Goal: Navigation & Orientation: Find specific page/section

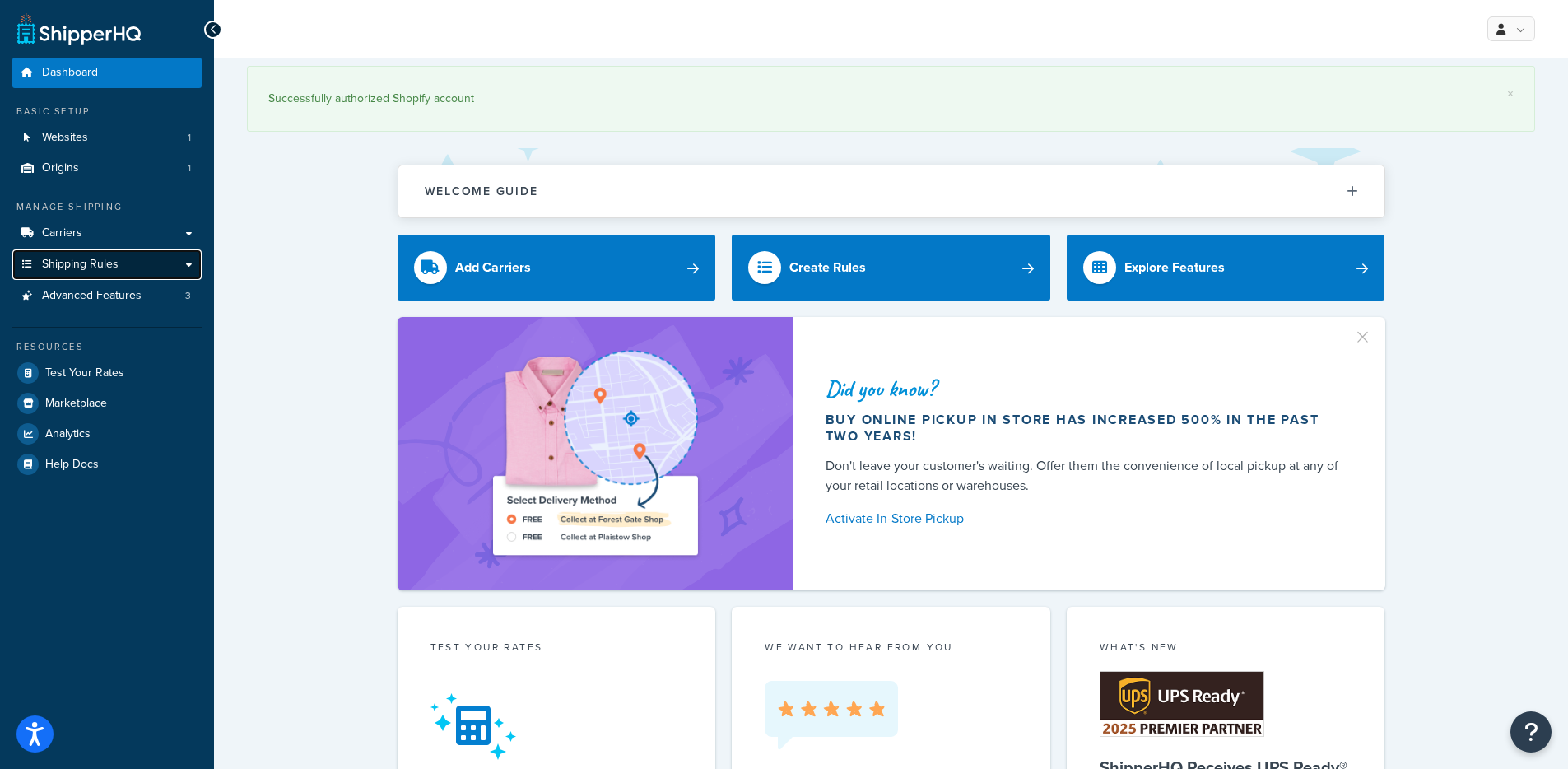
click at [103, 269] on span "Shipping Rules" at bounding box center [80, 264] width 76 height 14
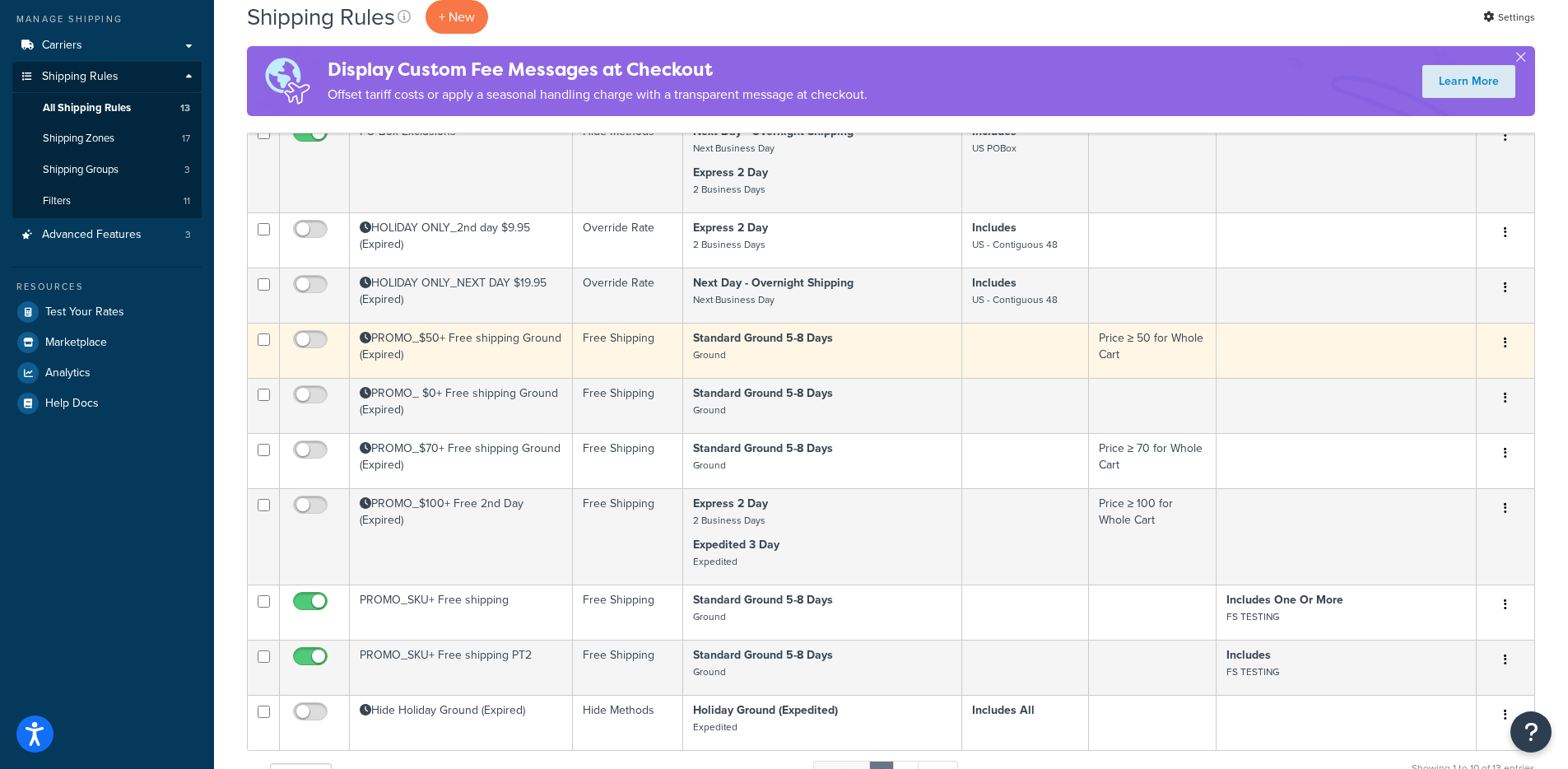
scroll to position [215, 0]
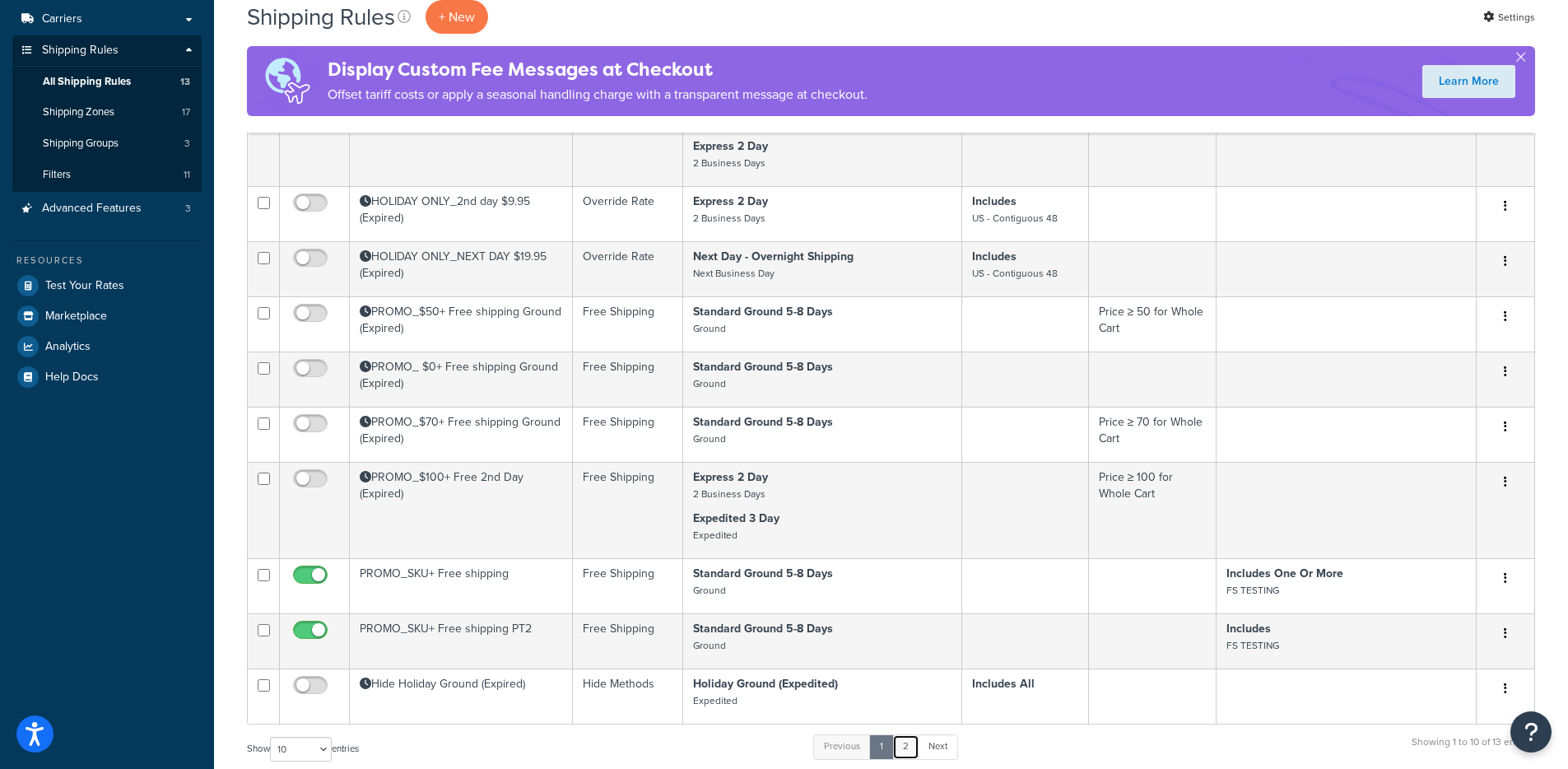
click at [906, 741] on link "2" at bounding box center [906, 747] width 27 height 25
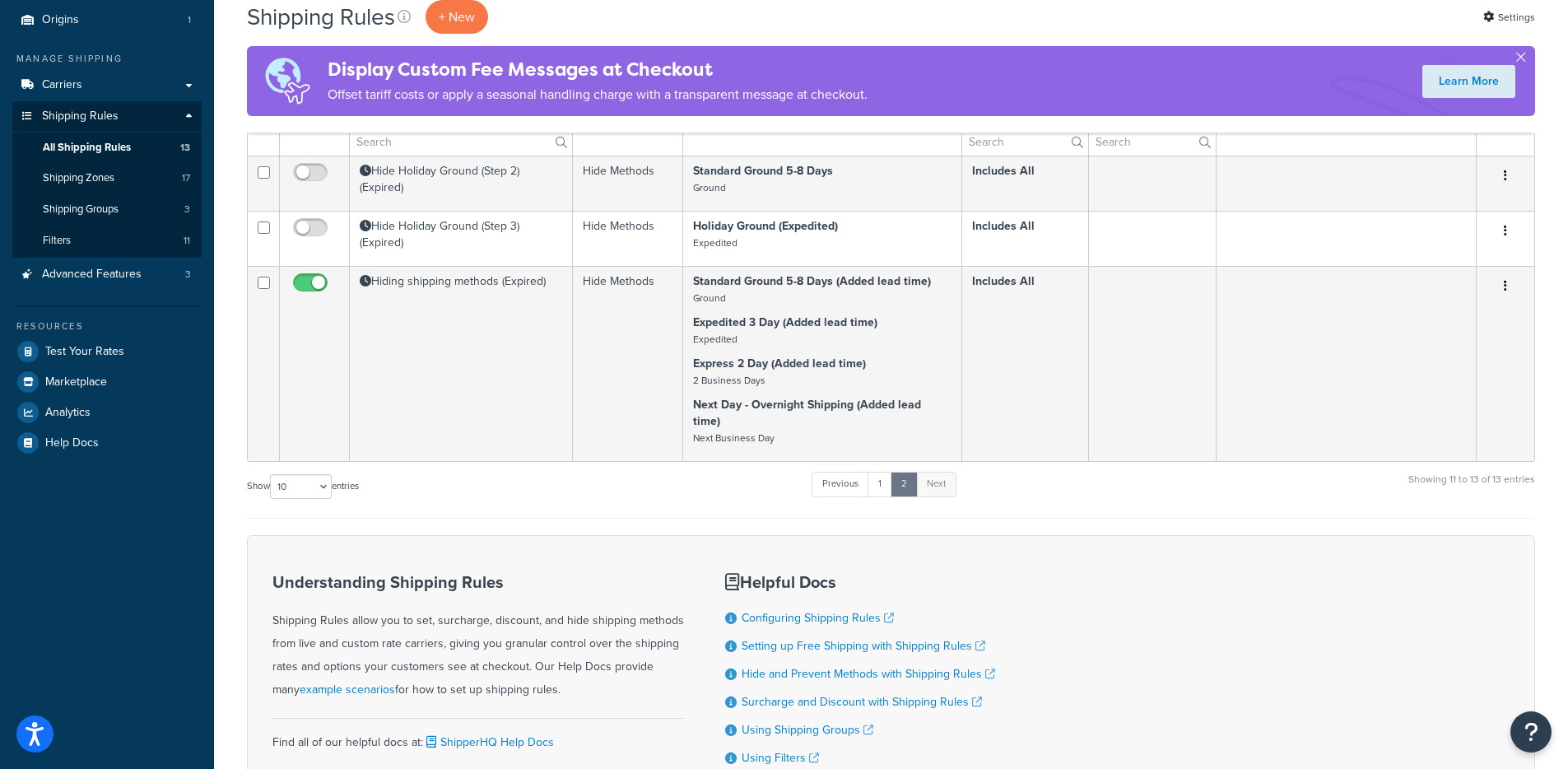
scroll to position [0, 0]
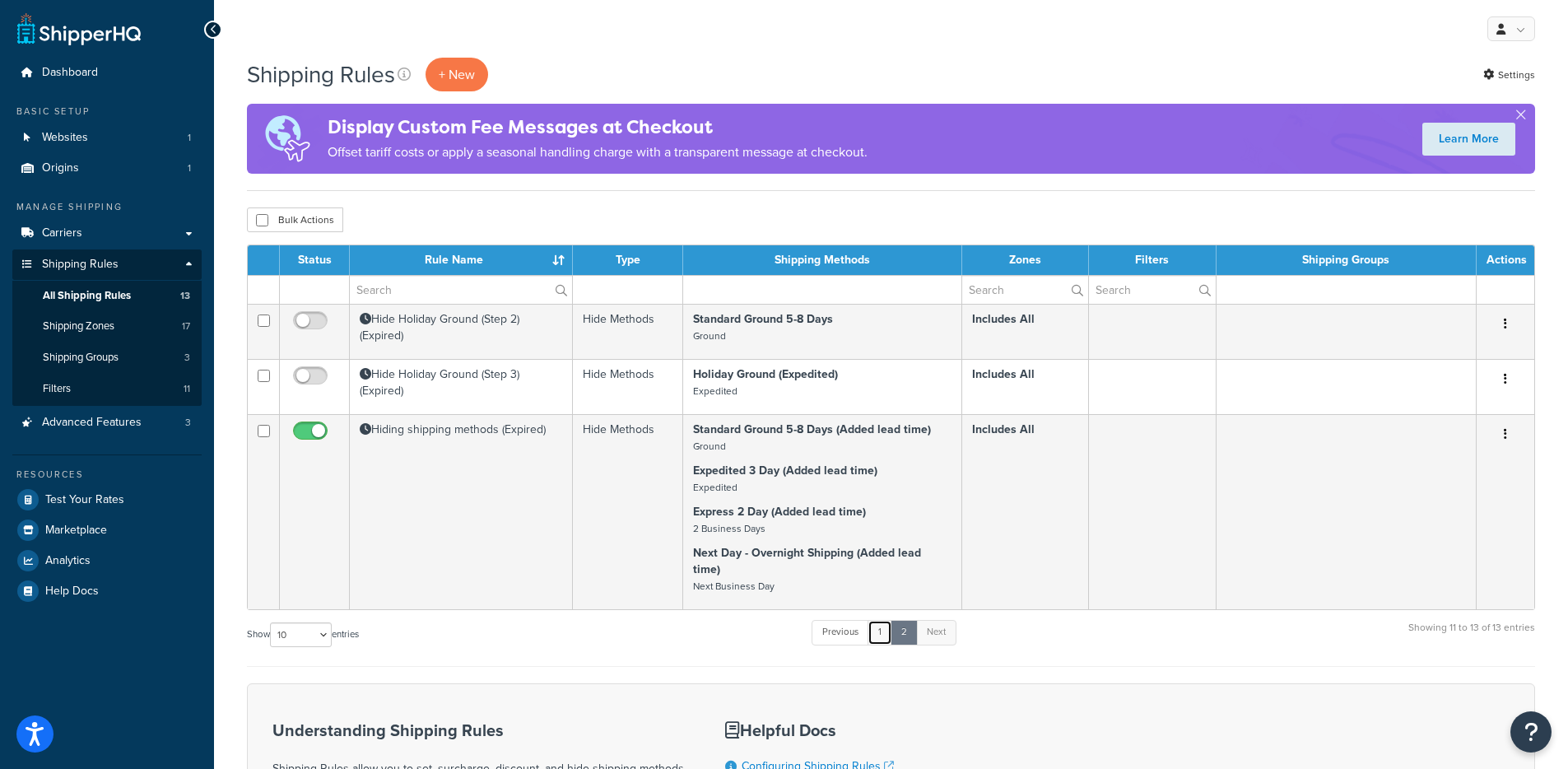
click at [878, 621] on link "1" at bounding box center [880, 633] width 25 height 25
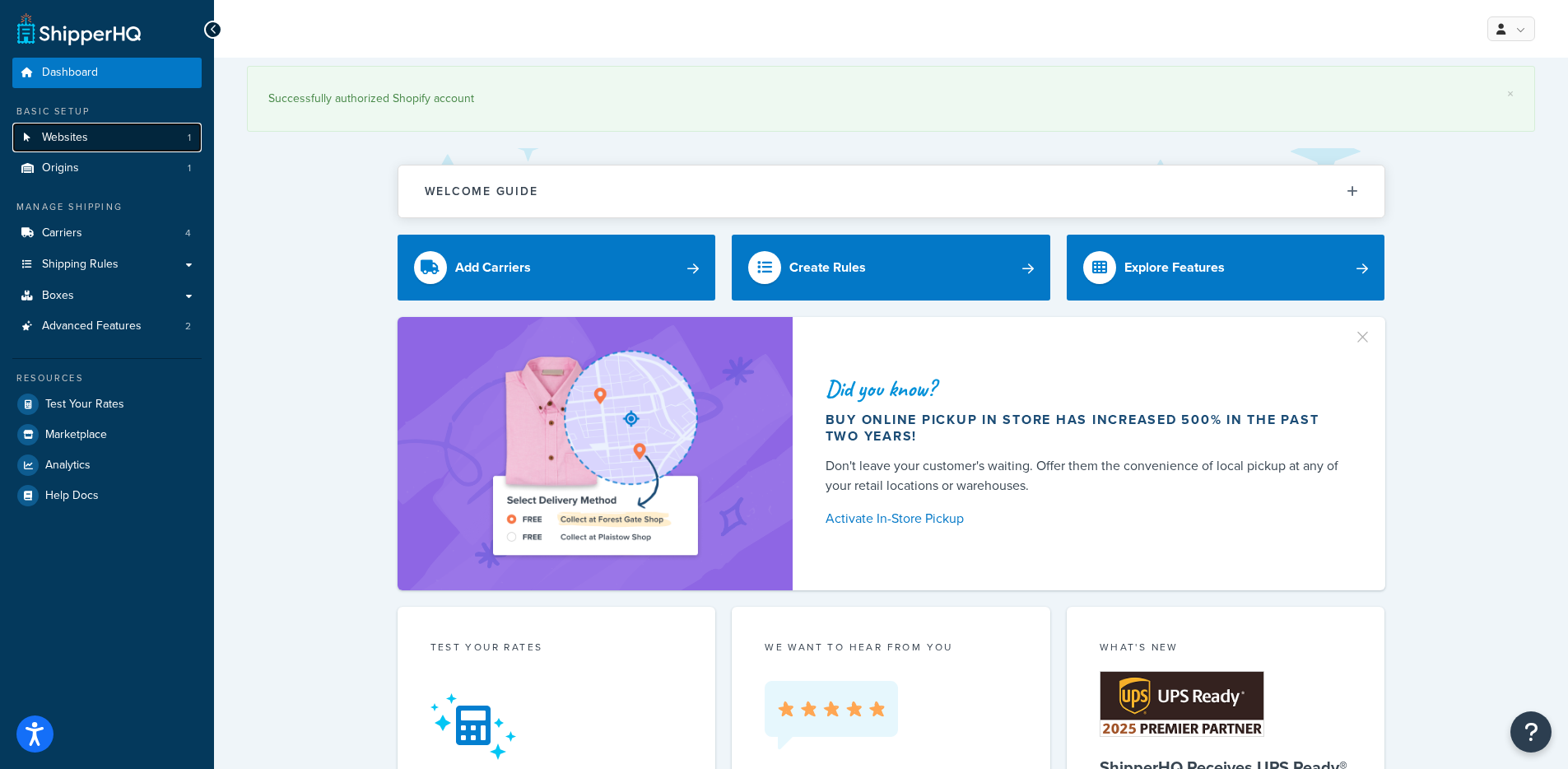
click at [160, 138] on link "Websites 1" at bounding box center [106, 138] width 190 height 31
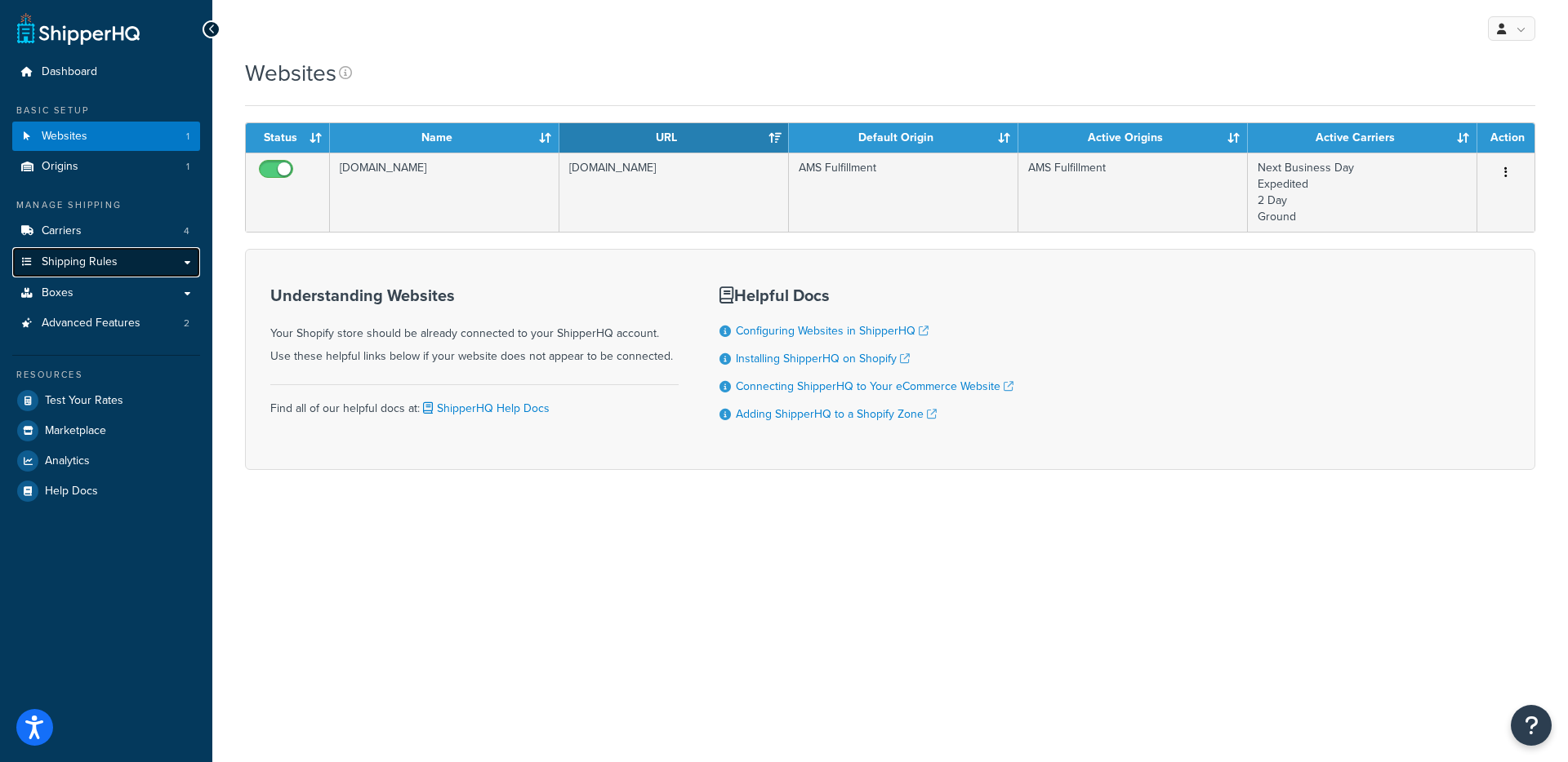
click at [103, 255] on span "Shipping Rules" at bounding box center [79, 262] width 76 height 14
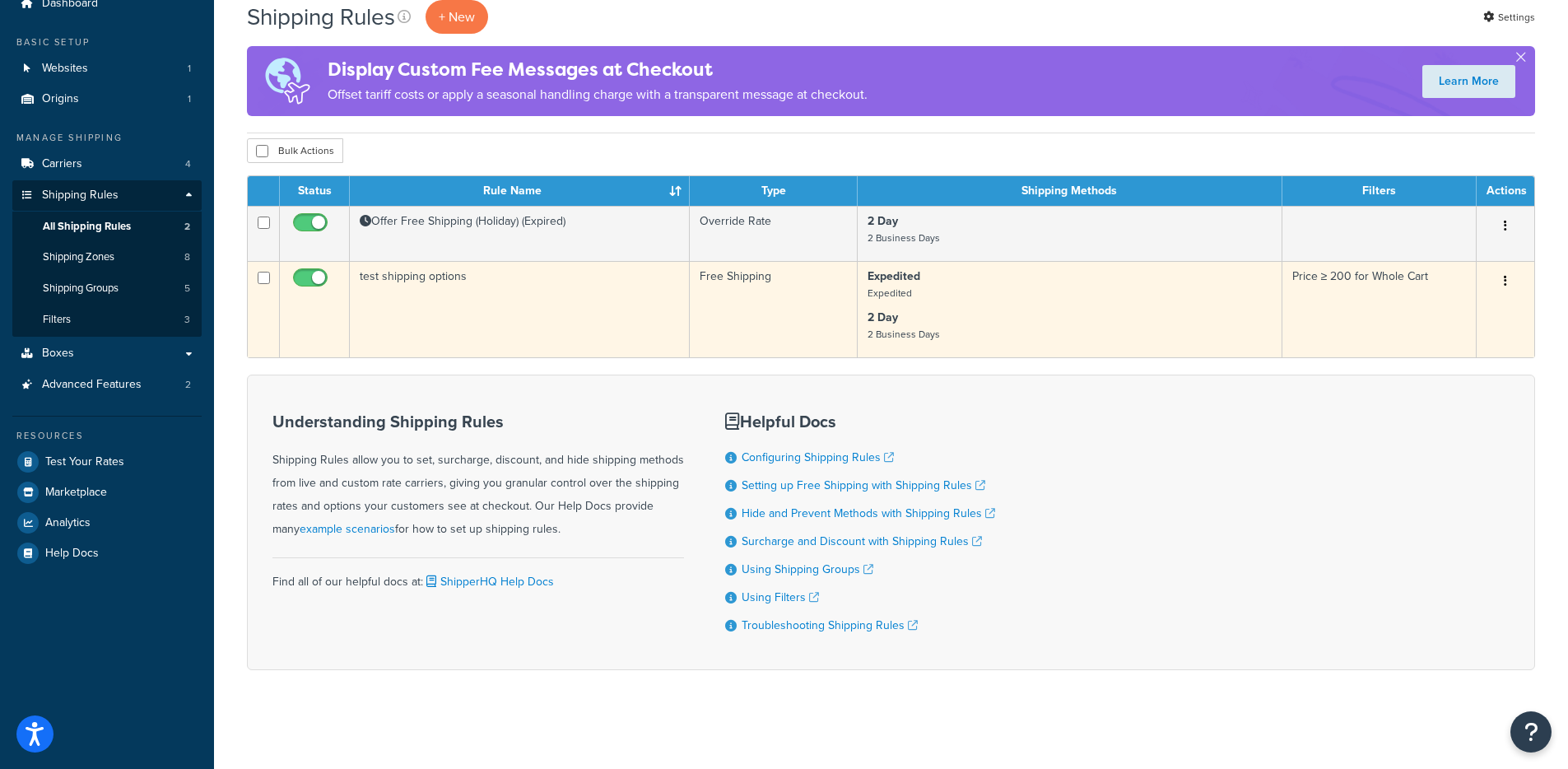
scroll to position [19, 0]
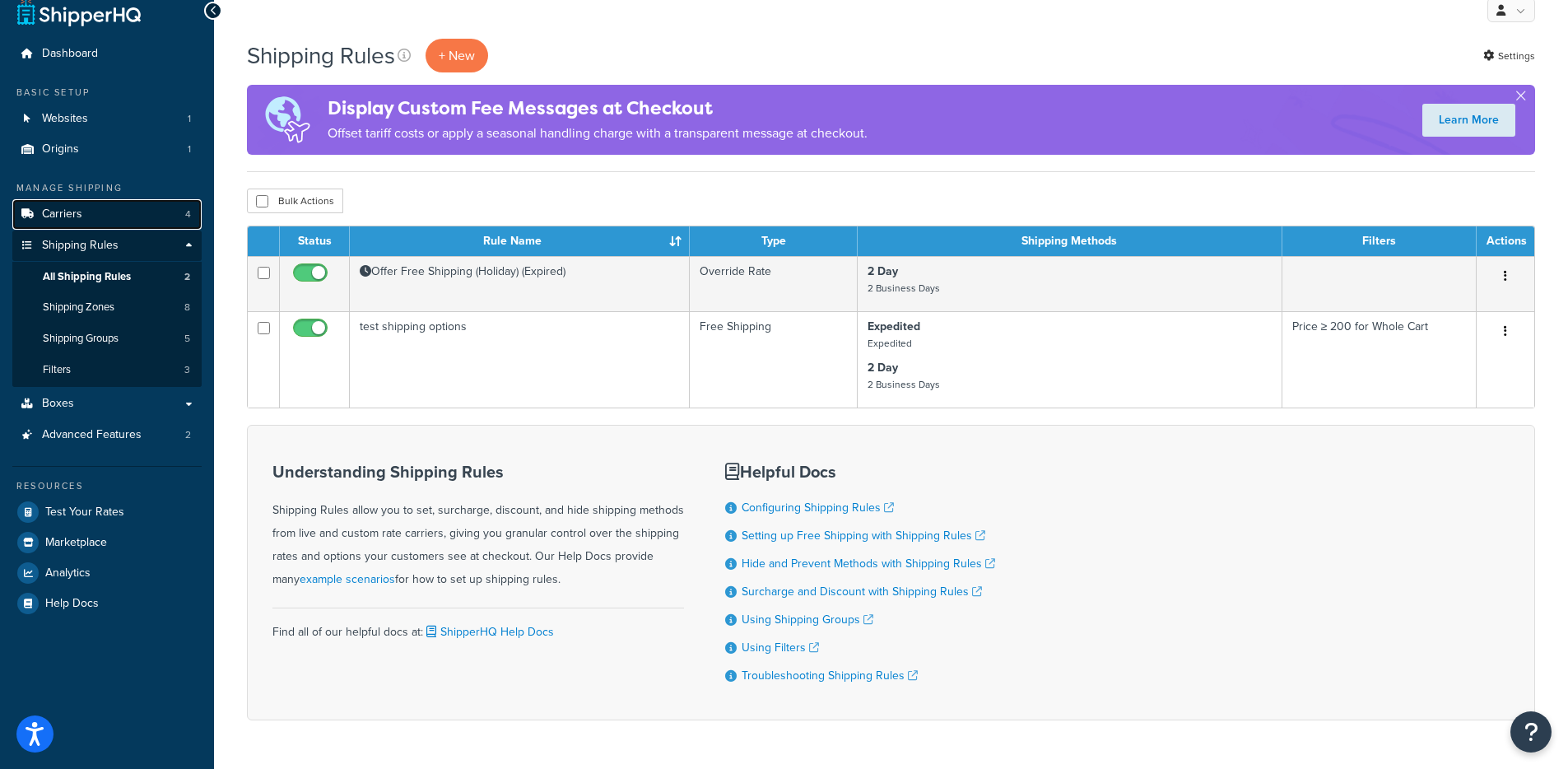
click at [81, 210] on span "Carriers" at bounding box center [62, 215] width 40 height 14
